Goal: Task Accomplishment & Management: Use online tool/utility

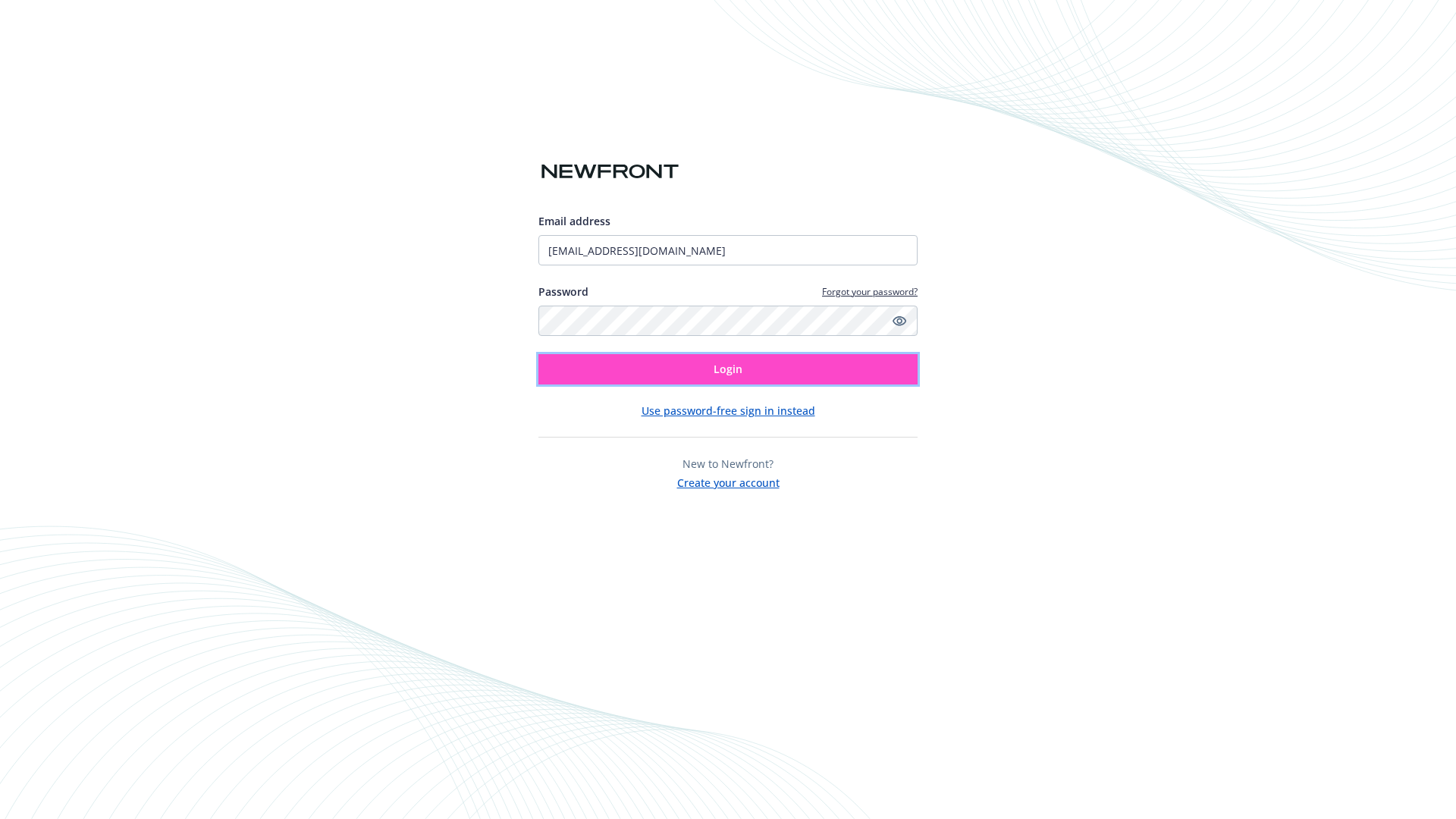
click at [728, 369] on span "Login" at bounding box center [727, 369] width 29 height 14
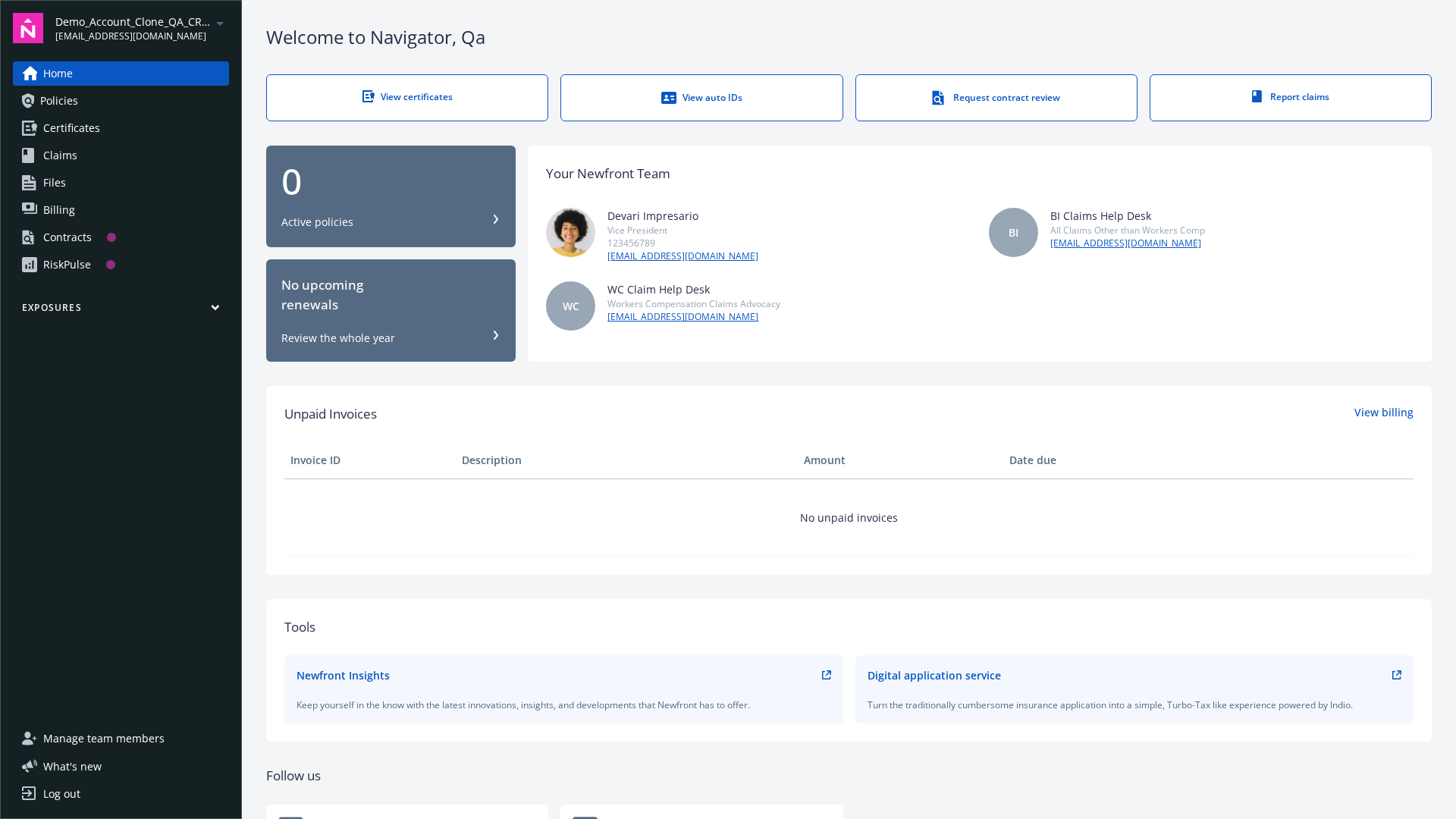
click at [142, 28] on span "Demo_Account_Clone_QA_CR_Tests_Prospect" at bounding box center [133, 21] width 155 height 16
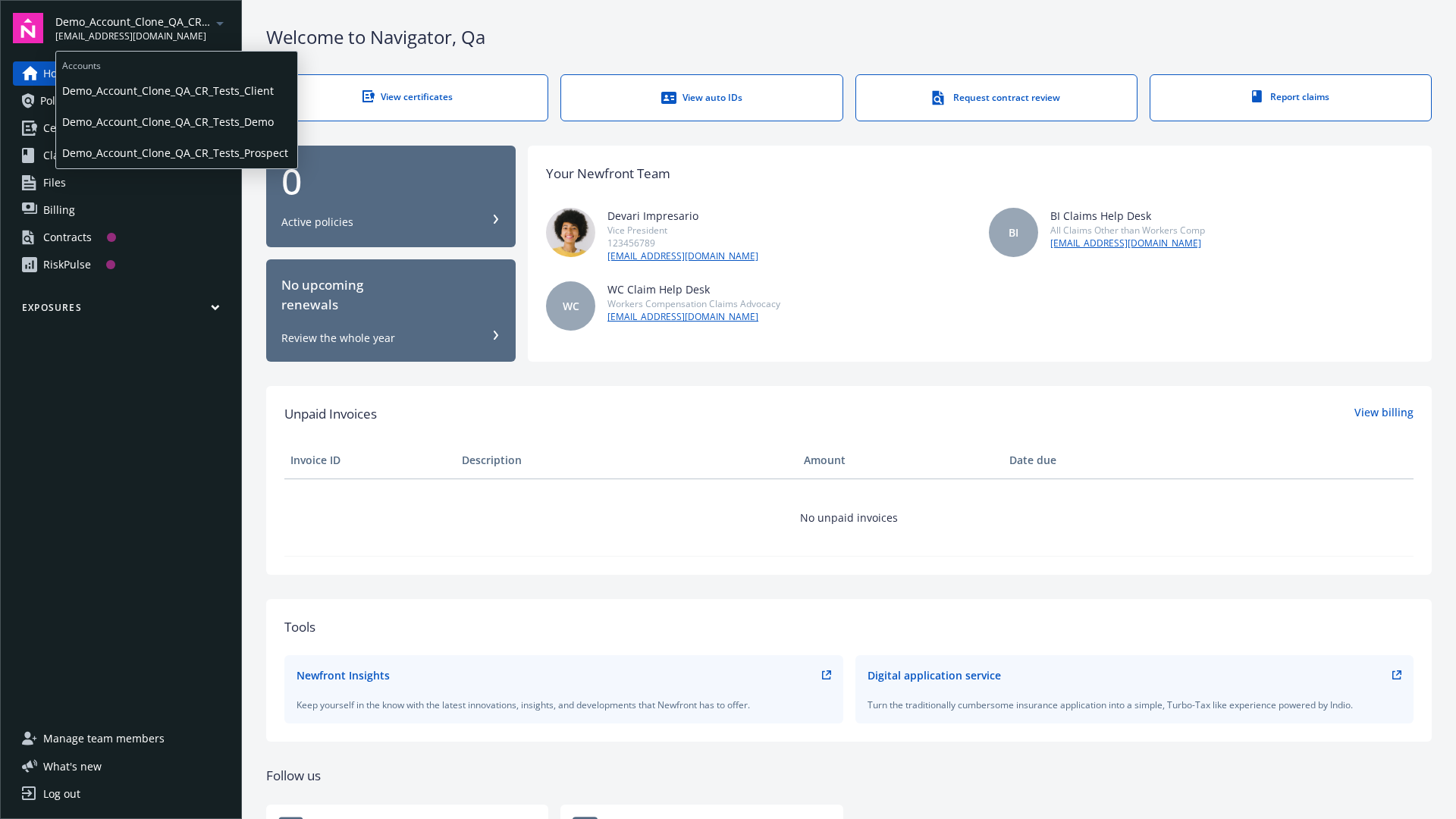
click at [175, 90] on span "Demo_Account_Clone_QA_CR_Tests_Client" at bounding box center [176, 91] width 229 height 31
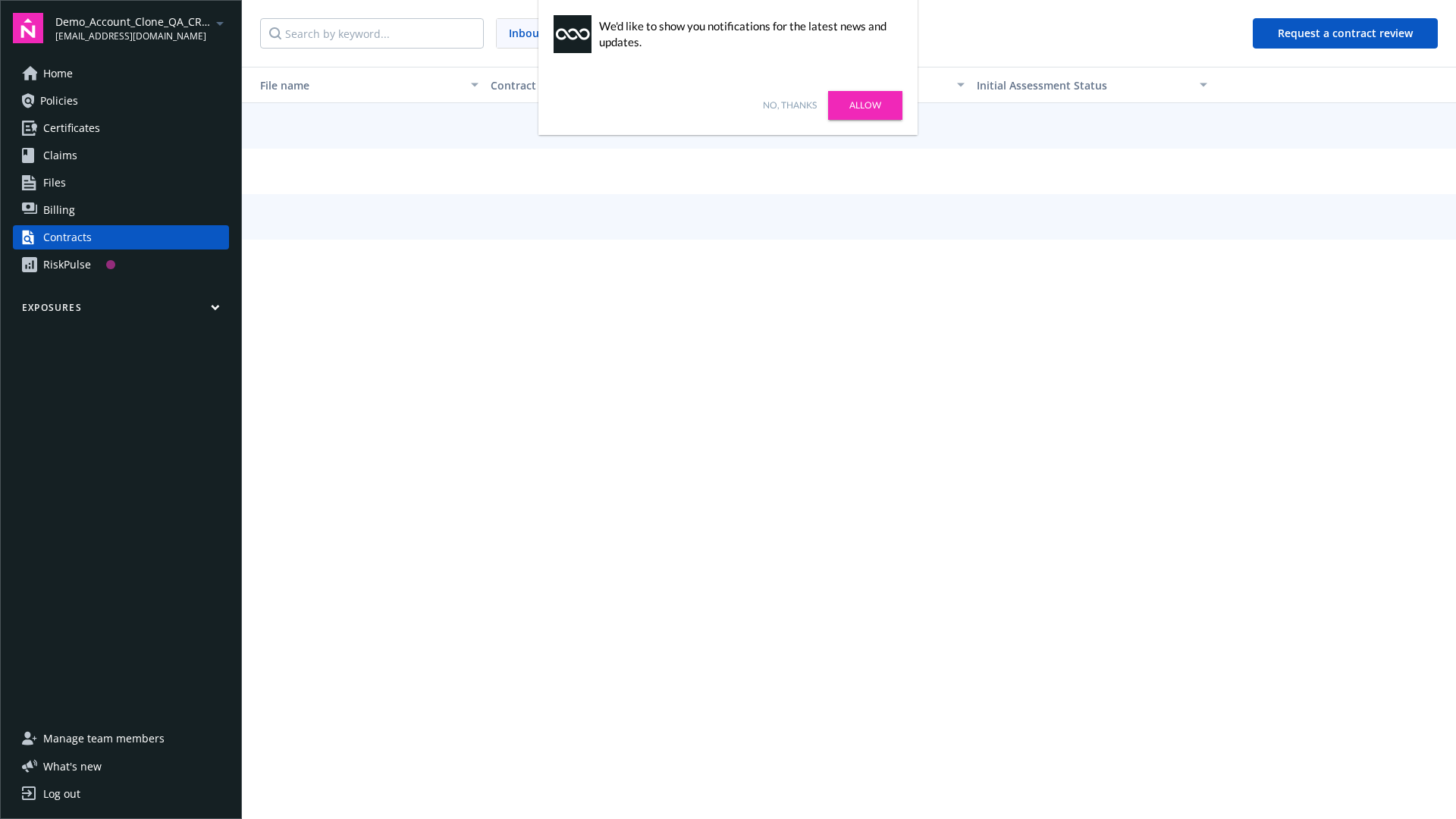
click at [789, 106] on link "No, thanks" at bounding box center [789, 105] width 54 height 14
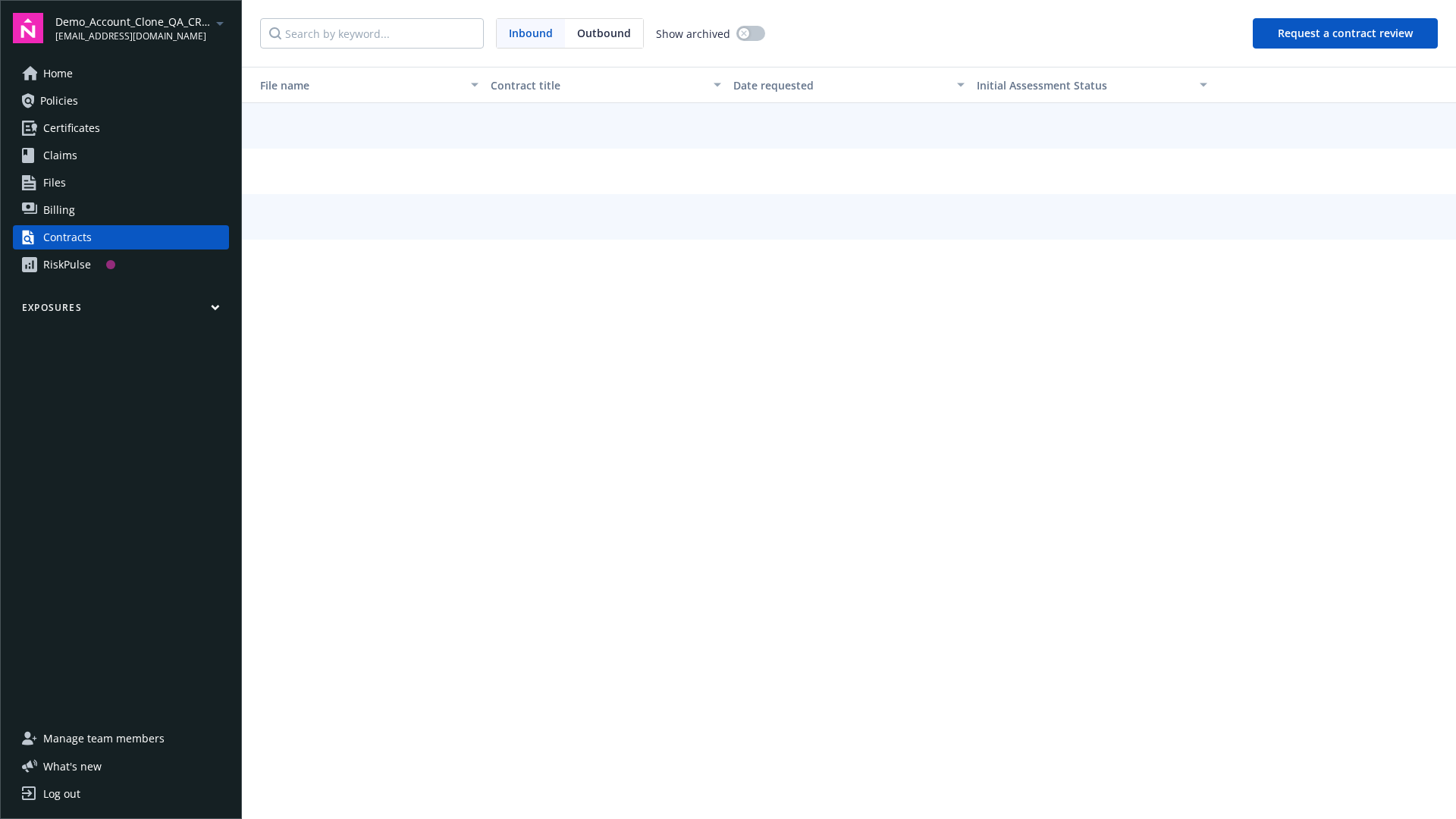
click at [1346, 33] on button "Request a contract review" at bounding box center [1345, 33] width 185 height 31
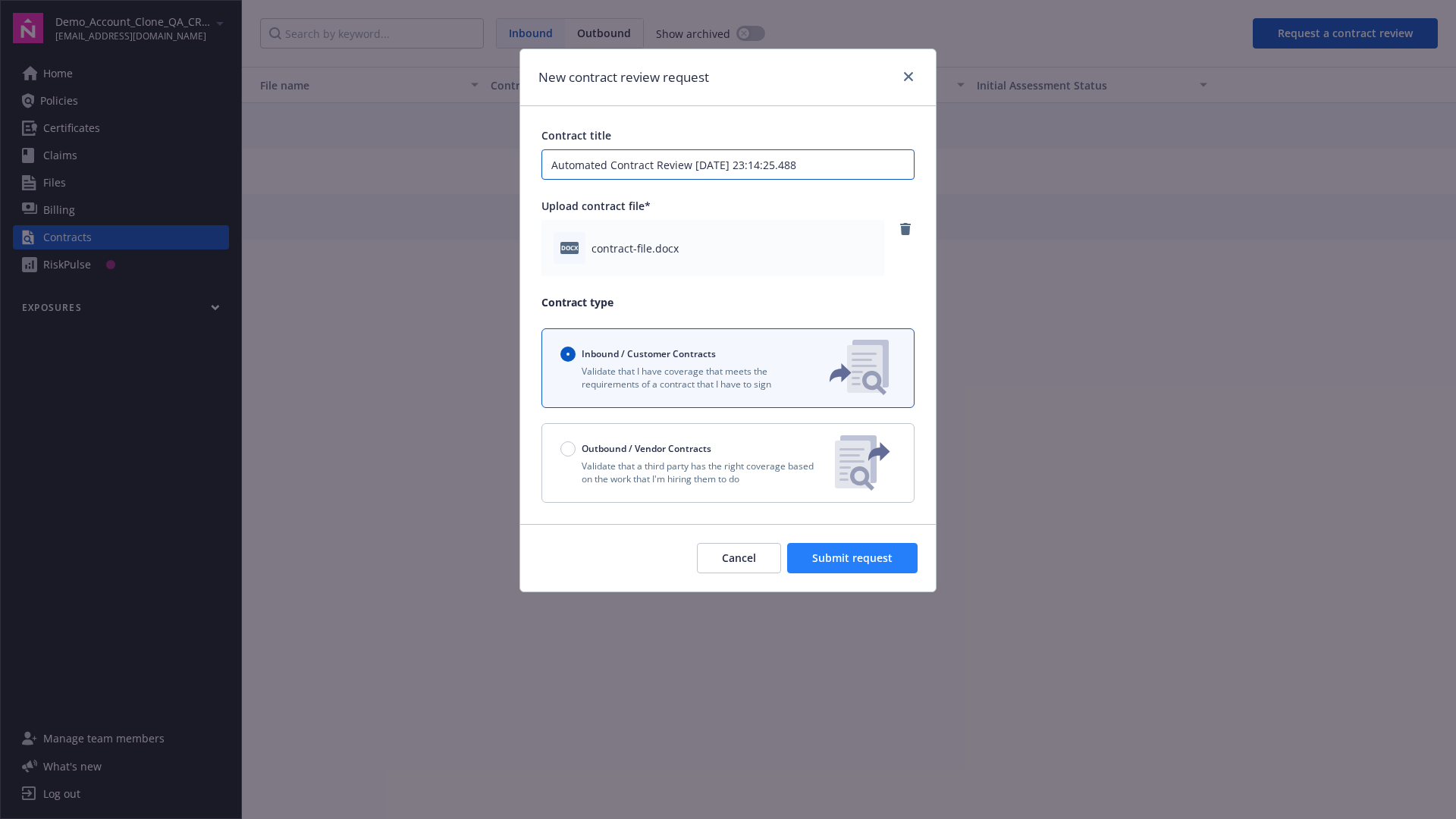
type input "Automated Contract Review 08-25-2025 23:14:25.488"
click at [853, 558] on span "Submit request" at bounding box center [852, 557] width 80 height 14
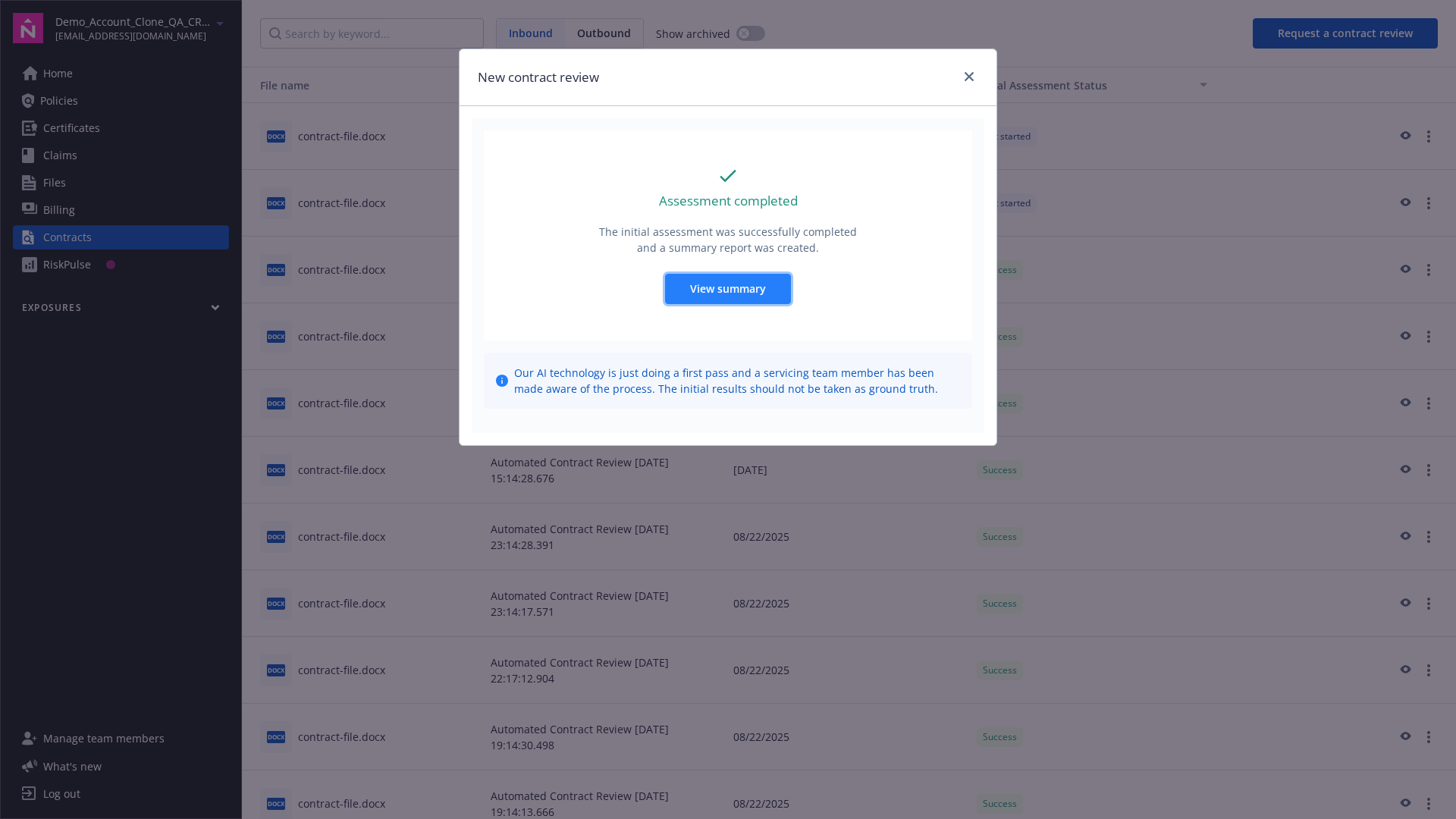
click at [727, 288] on span "View summary" at bounding box center [728, 288] width 76 height 14
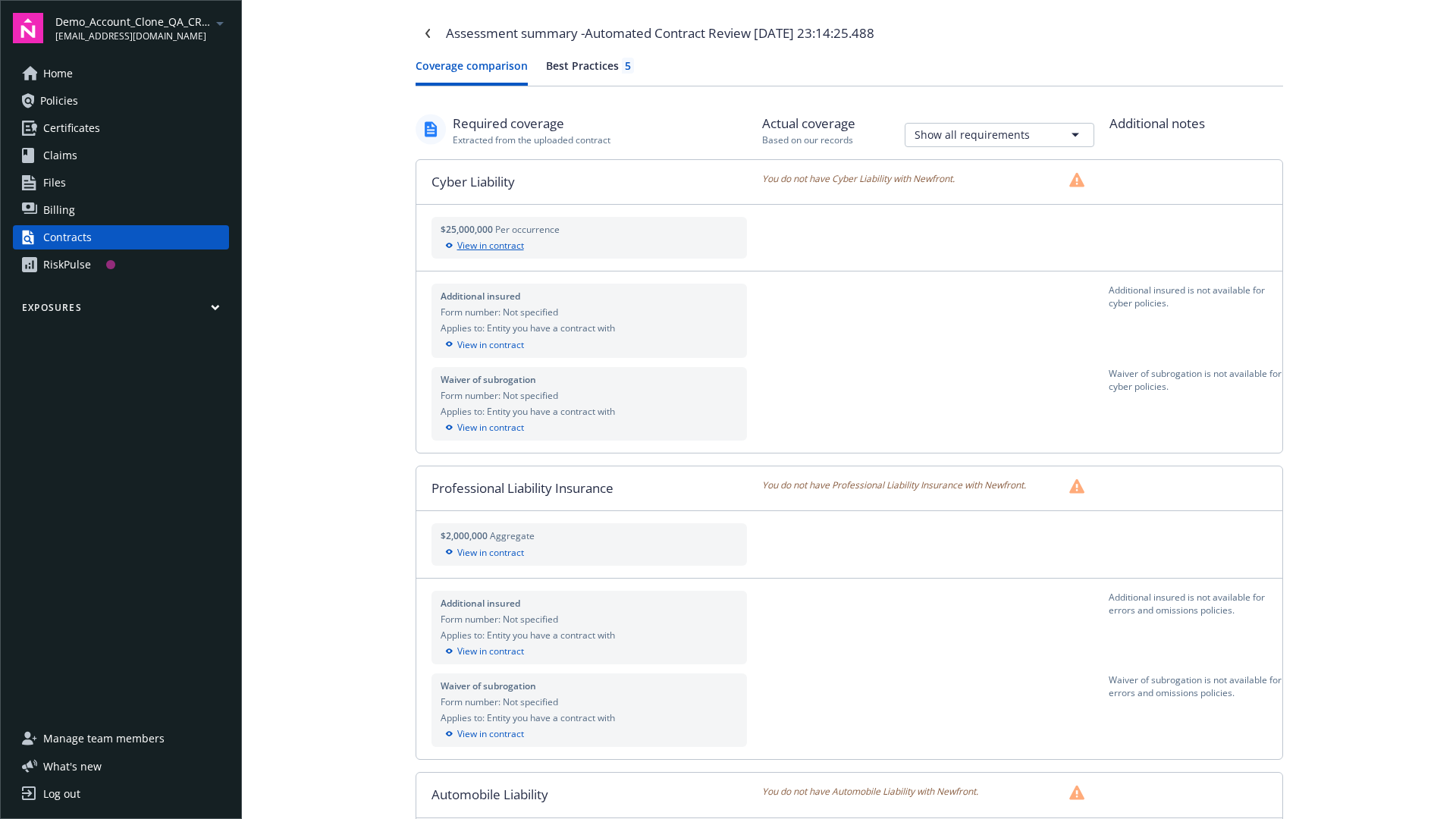
click at [588, 245] on div "View in contract" at bounding box center [589, 245] width 298 height 14
